Goal: Transaction & Acquisition: Purchase product/service

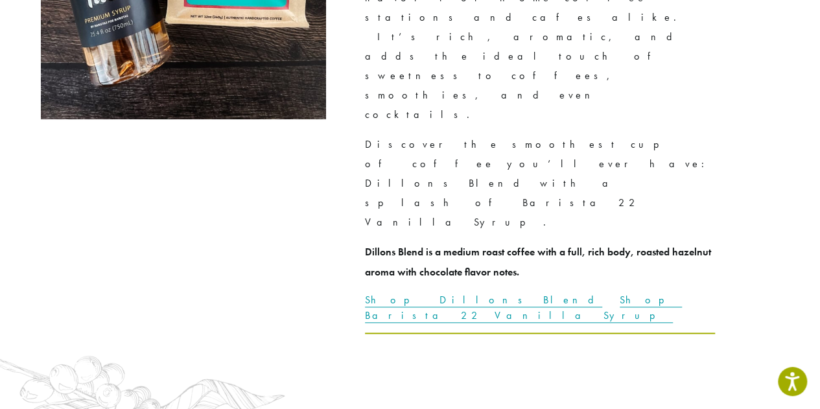
scroll to position [3121, 0]
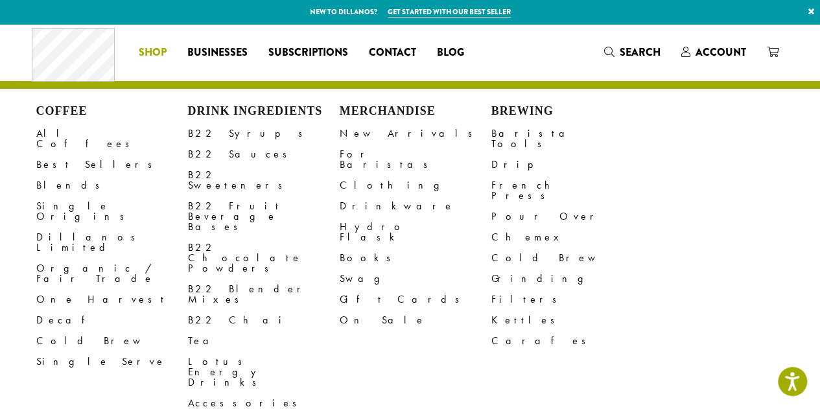
click at [159, 52] on li "Coffee All Coffees Best Sellers Blends Single Origins Dillanos Limited Organic …" at bounding box center [152, 52] width 49 height 21
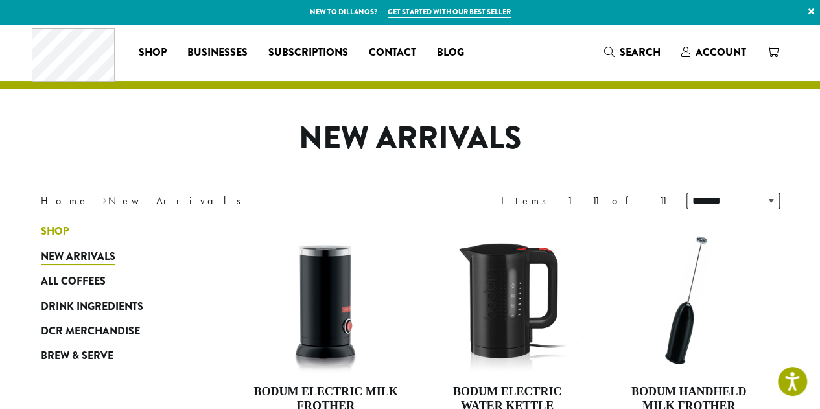
click at [51, 240] on link "Shop" at bounding box center [119, 231] width 156 height 25
click at [51, 233] on span "Shop" at bounding box center [55, 232] width 28 height 16
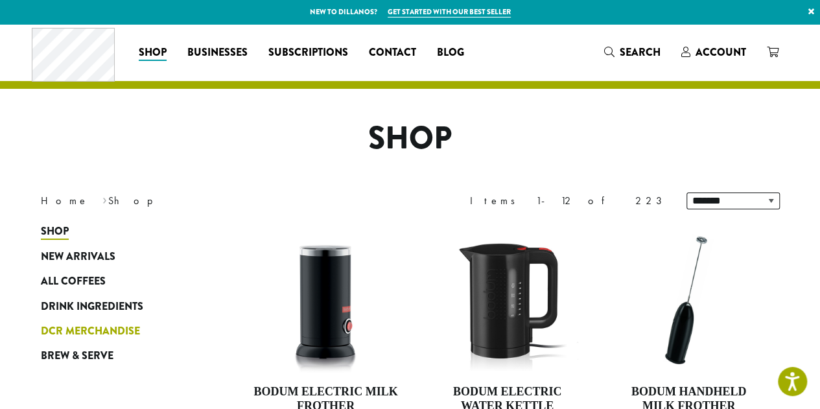
click at [60, 330] on span "DCR Merchandise" at bounding box center [90, 331] width 99 height 16
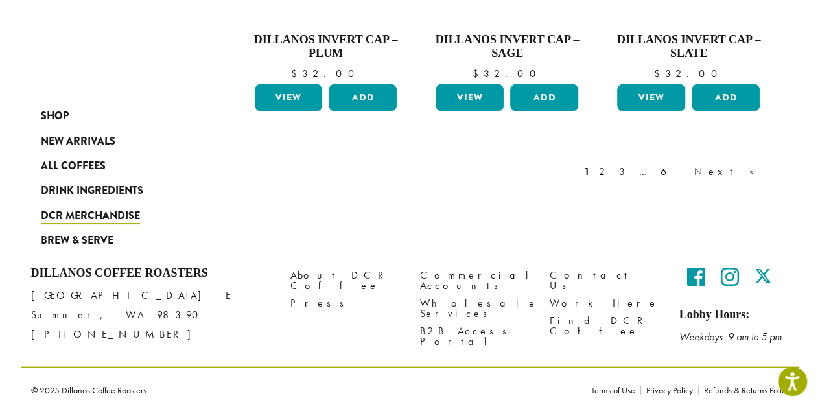
scroll to position [990, 0]
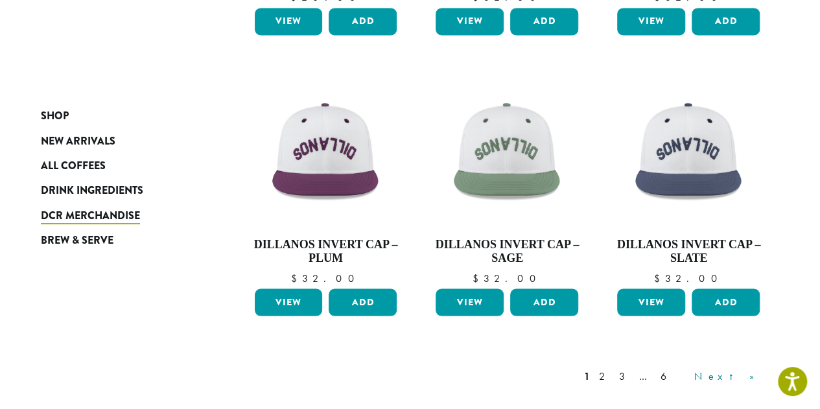
click at [754, 373] on link "Next »" at bounding box center [728, 376] width 75 height 16
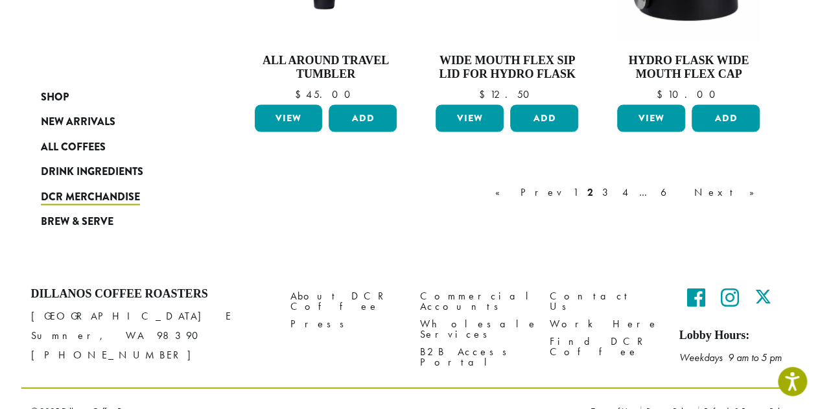
scroll to position [1210, 0]
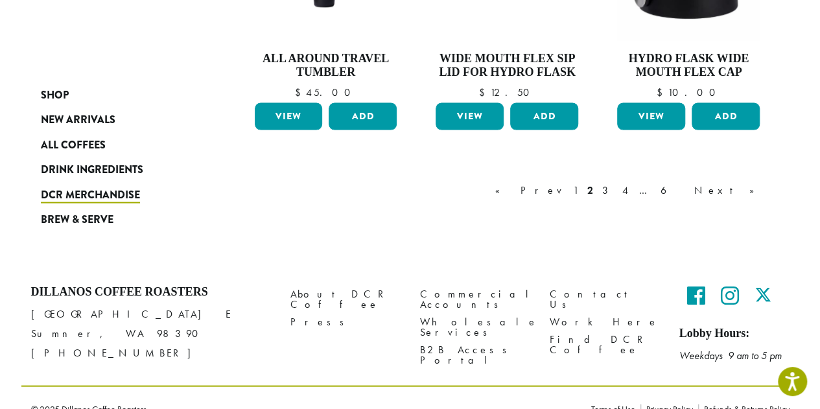
click at [750, 177] on div "« Prev 1 2 3 4 … 6 Next »" at bounding box center [630, 202] width 277 height 61
click at [746, 187] on link "Next »" at bounding box center [728, 190] width 75 height 16
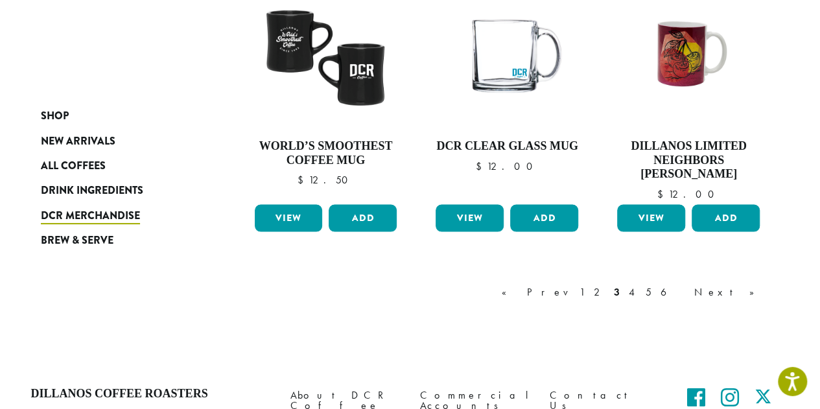
scroll to position [1127, 0]
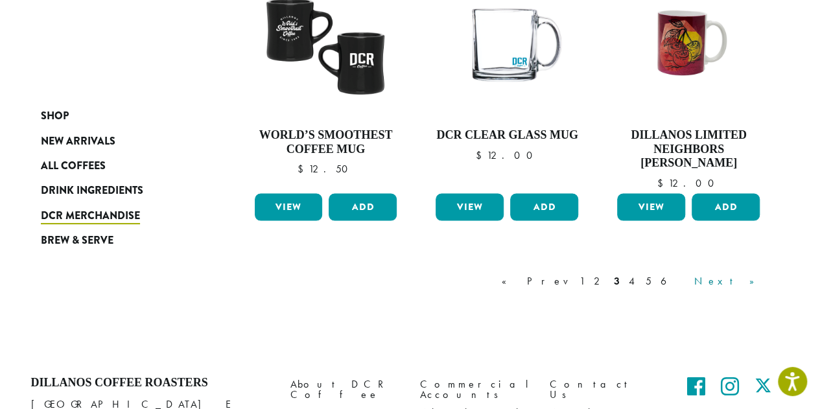
click at [746, 279] on link "Next »" at bounding box center [728, 281] width 75 height 16
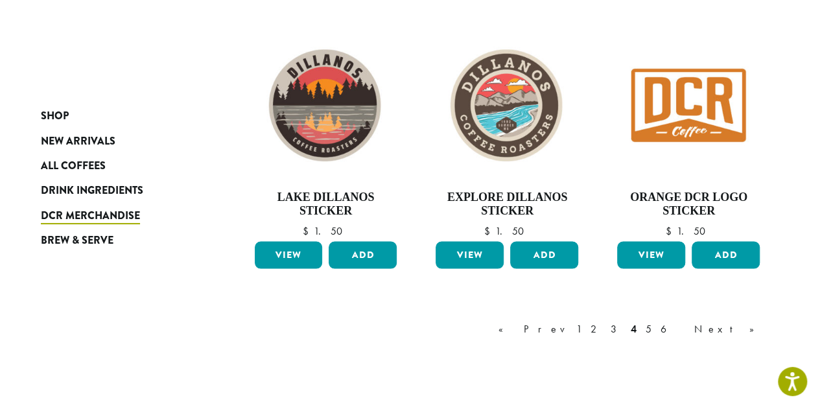
scroll to position [1043, 0]
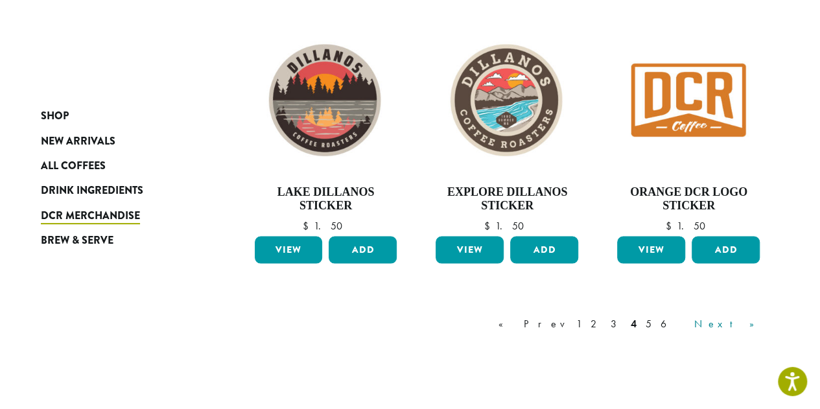
click at [752, 321] on link "Next »" at bounding box center [728, 324] width 75 height 16
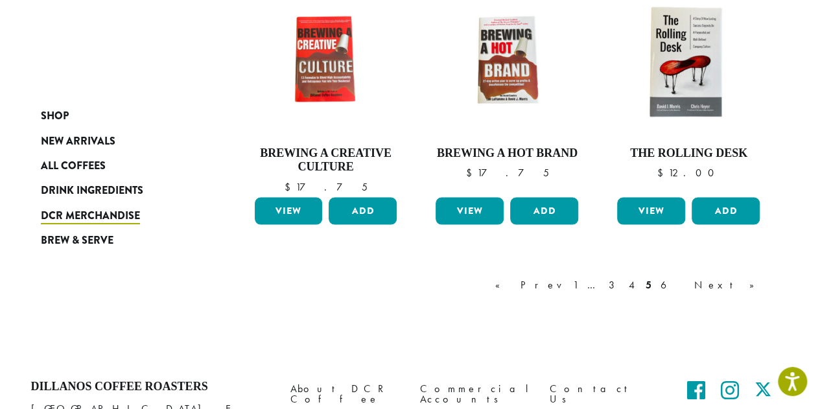
scroll to position [1089, 0]
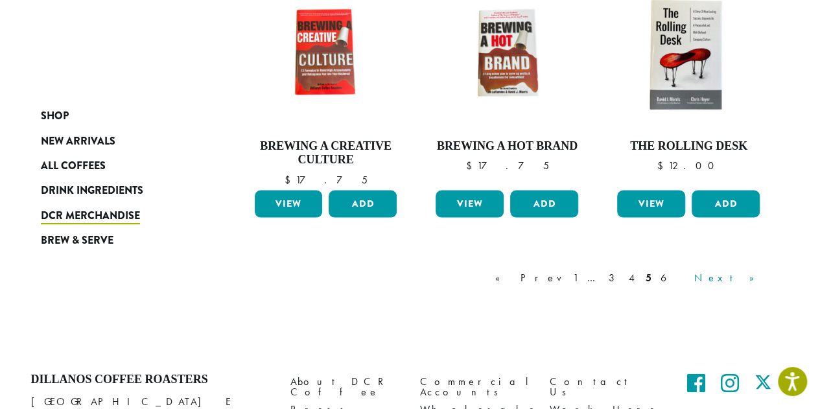
click at [750, 274] on link "Next »" at bounding box center [728, 278] width 75 height 16
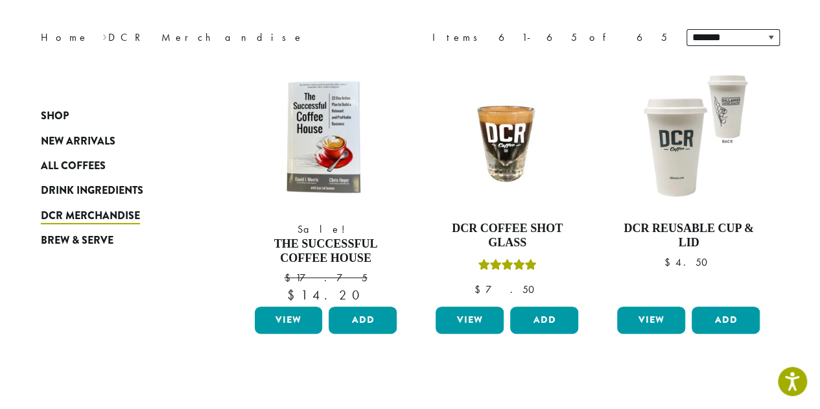
scroll to position [167, 0]
